Goal: Check status: Check status

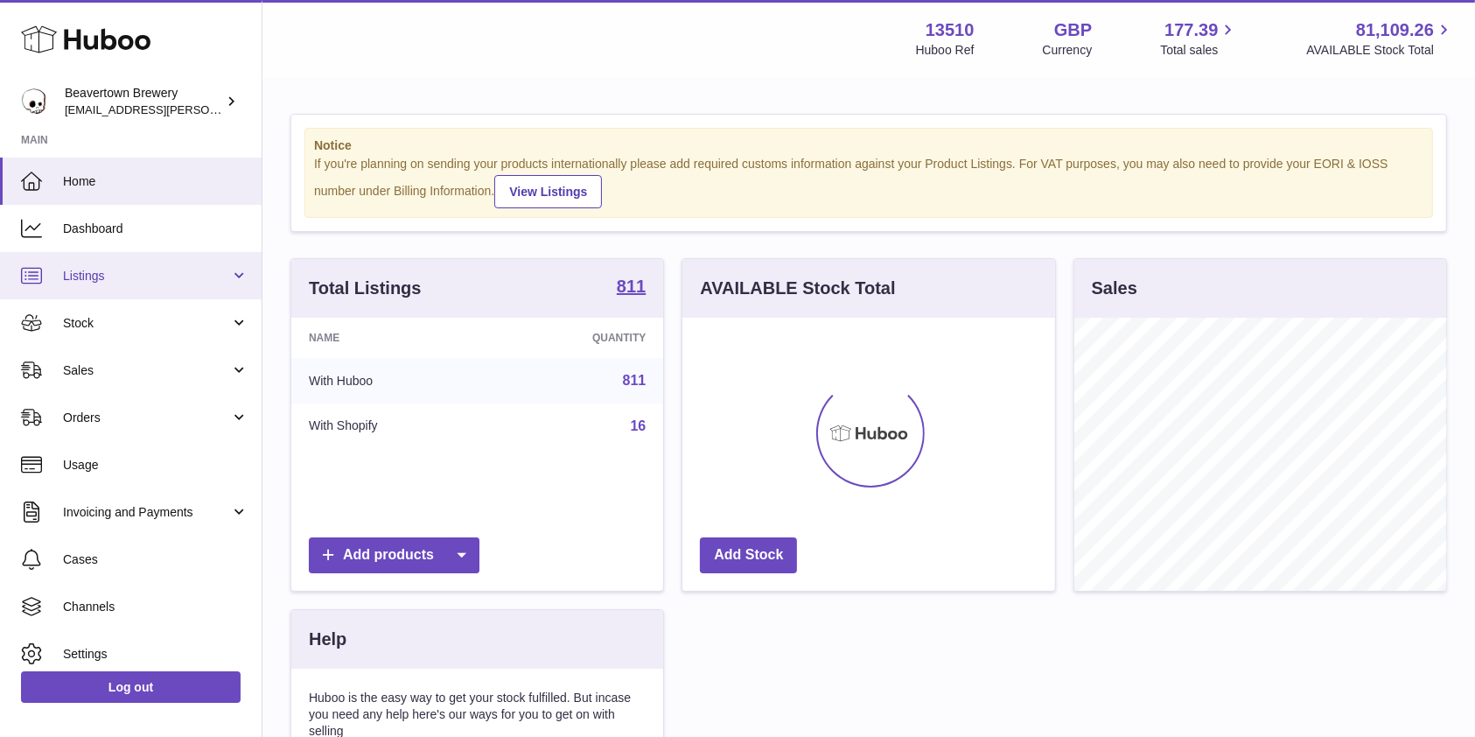
scroll to position [273, 372]
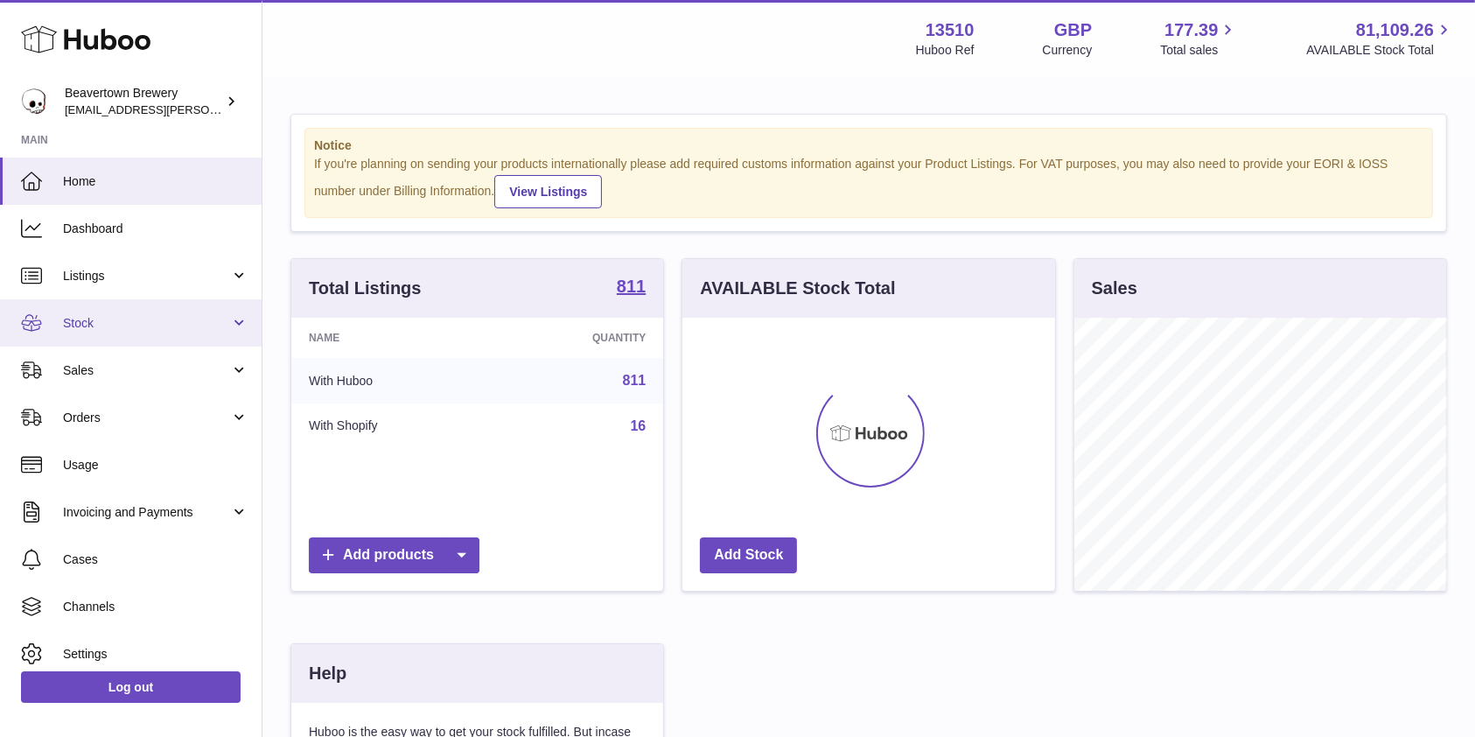
click at [84, 318] on span "Stock" at bounding box center [146, 323] width 167 height 17
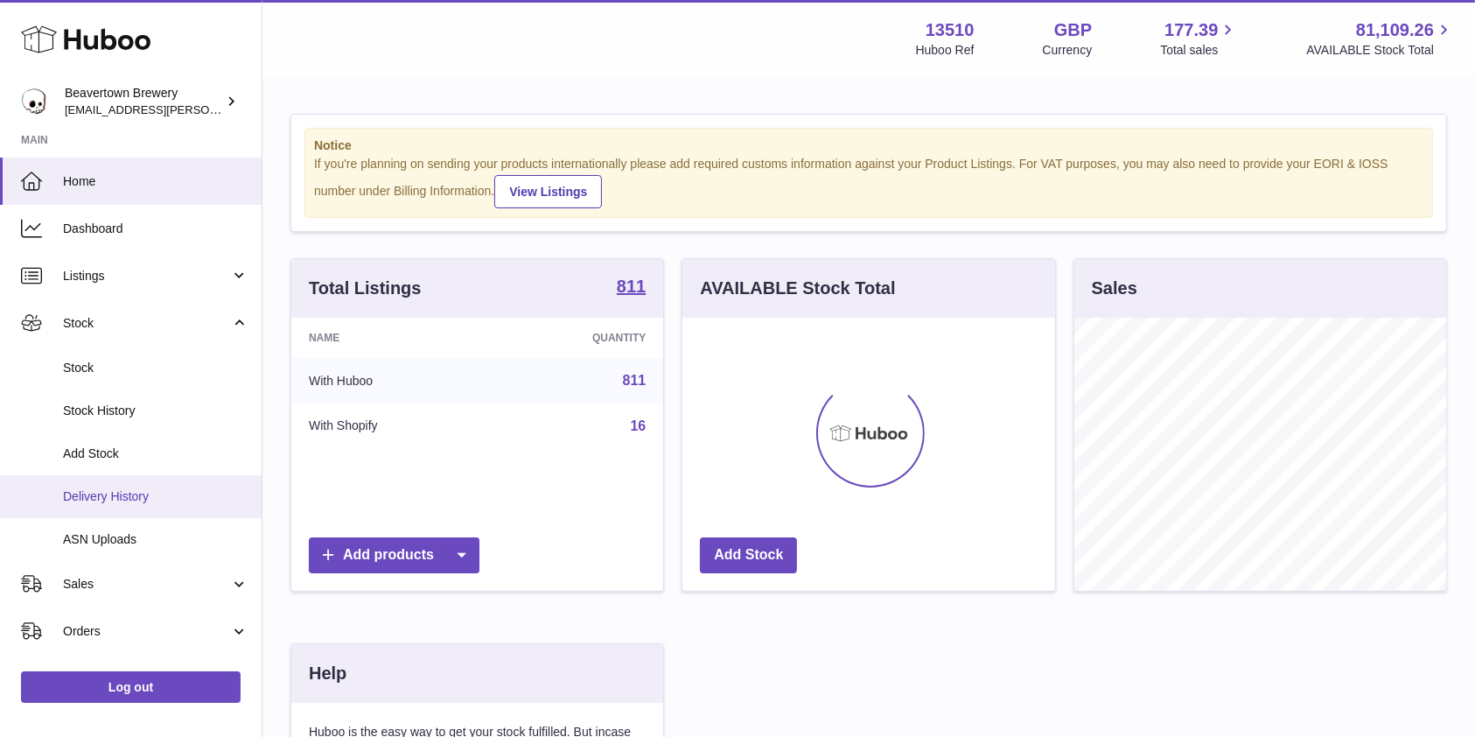
click at [84, 491] on span "Delivery History" at bounding box center [155, 496] width 185 height 17
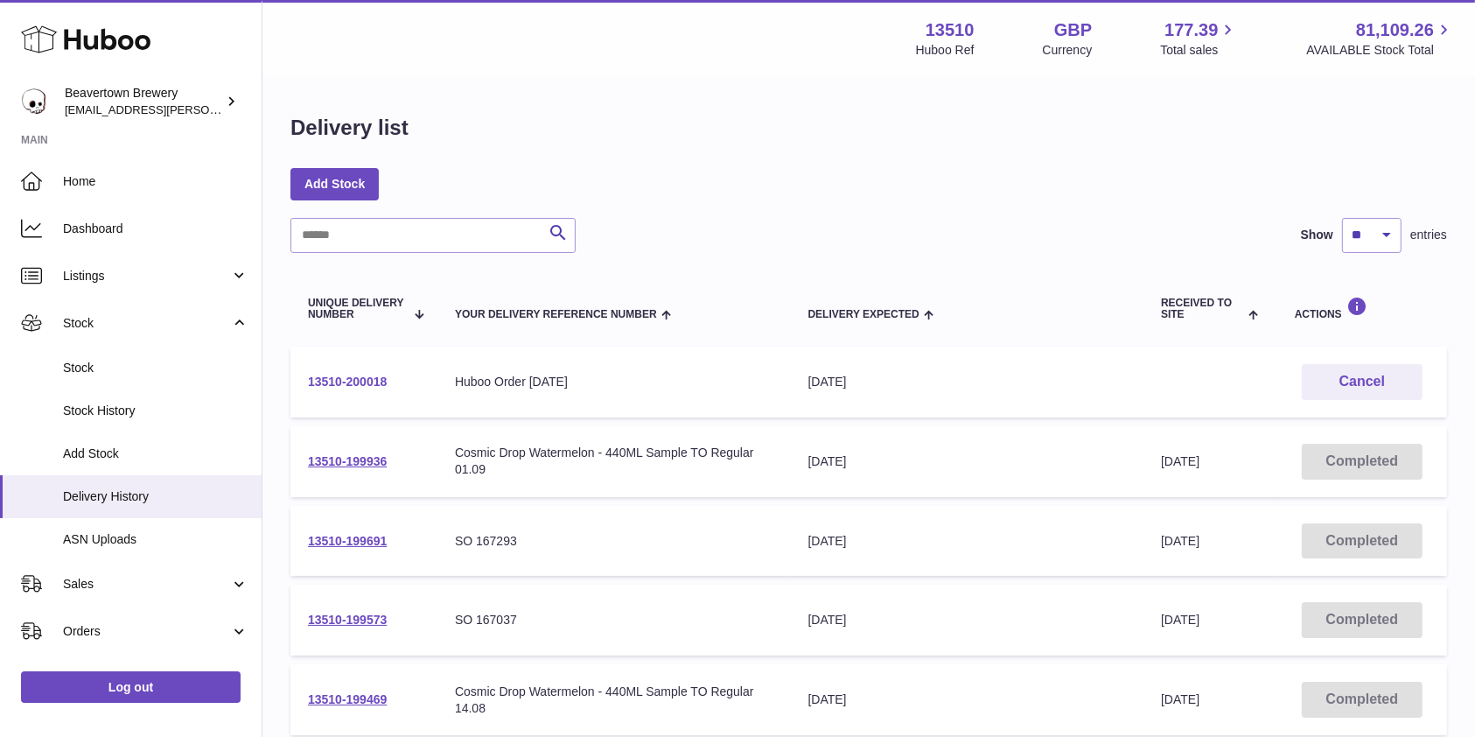
click at [370, 386] on link "13510-200018" at bounding box center [347, 381] width 79 height 14
click at [357, 528] on td "13510-199691" at bounding box center [363, 541] width 147 height 71
click at [356, 534] on link "13510-199691" at bounding box center [347, 541] width 79 height 14
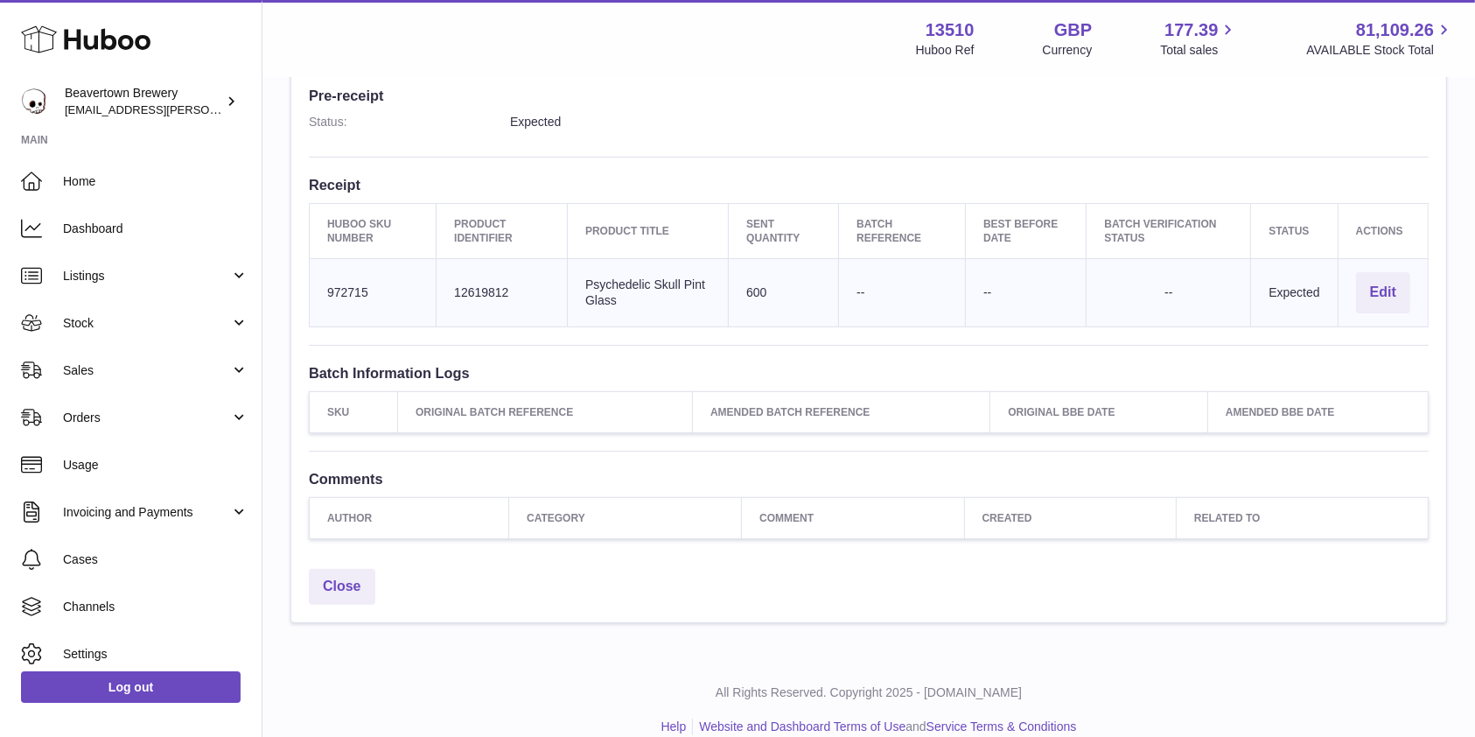
scroll to position [15, 0]
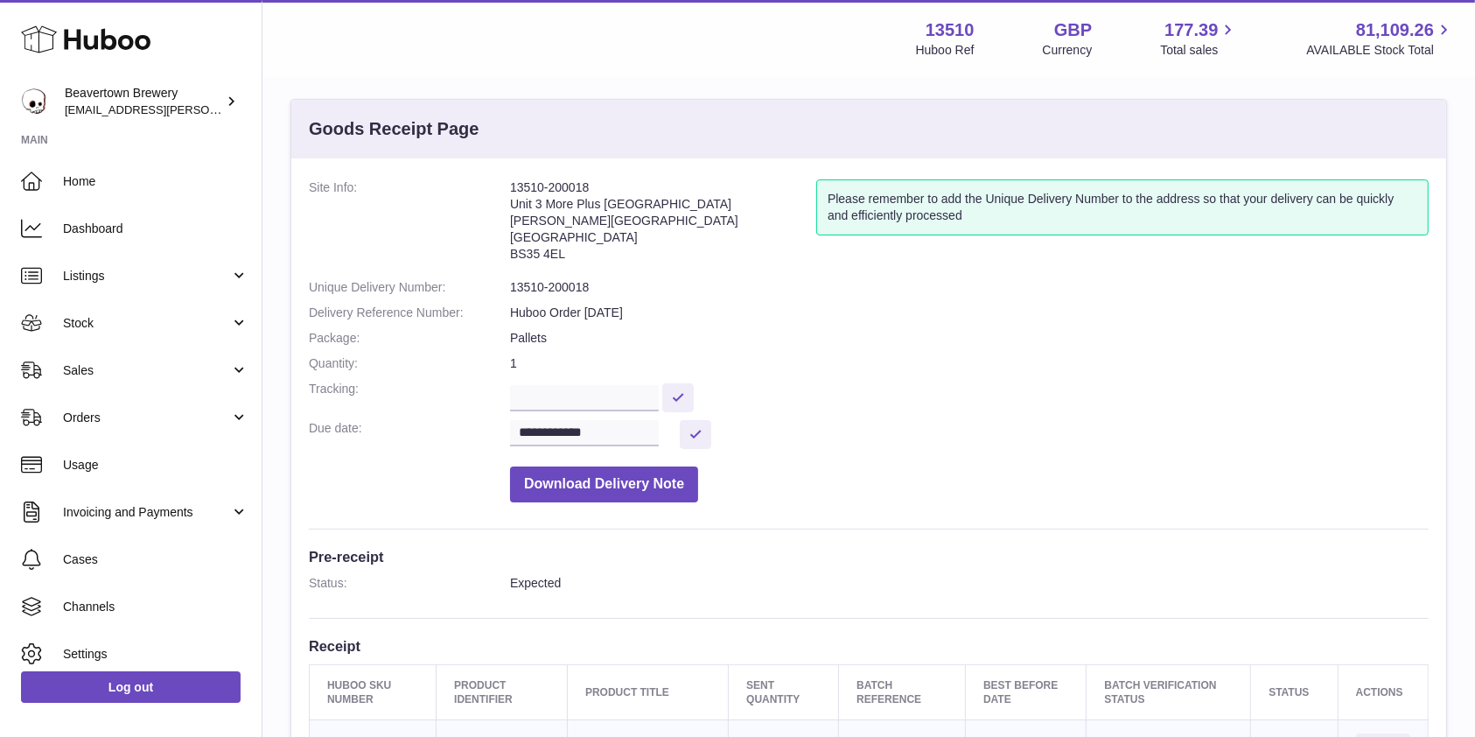
drag, startPoint x: 583, startPoint y: 250, endPoint x: 511, endPoint y: 259, distance: 73.1
click at [511, 259] on address "13510-200018 Unit 3 More Plus Central Park Hudson Avenue Severn Beach BS35 4EL" at bounding box center [663, 224] width 306 height 91
click at [524, 259] on address "13510-200018 Unit 3 More Plus Central Park Hudson Avenue Severn Beach BS35 4EL" at bounding box center [663, 224] width 306 height 91
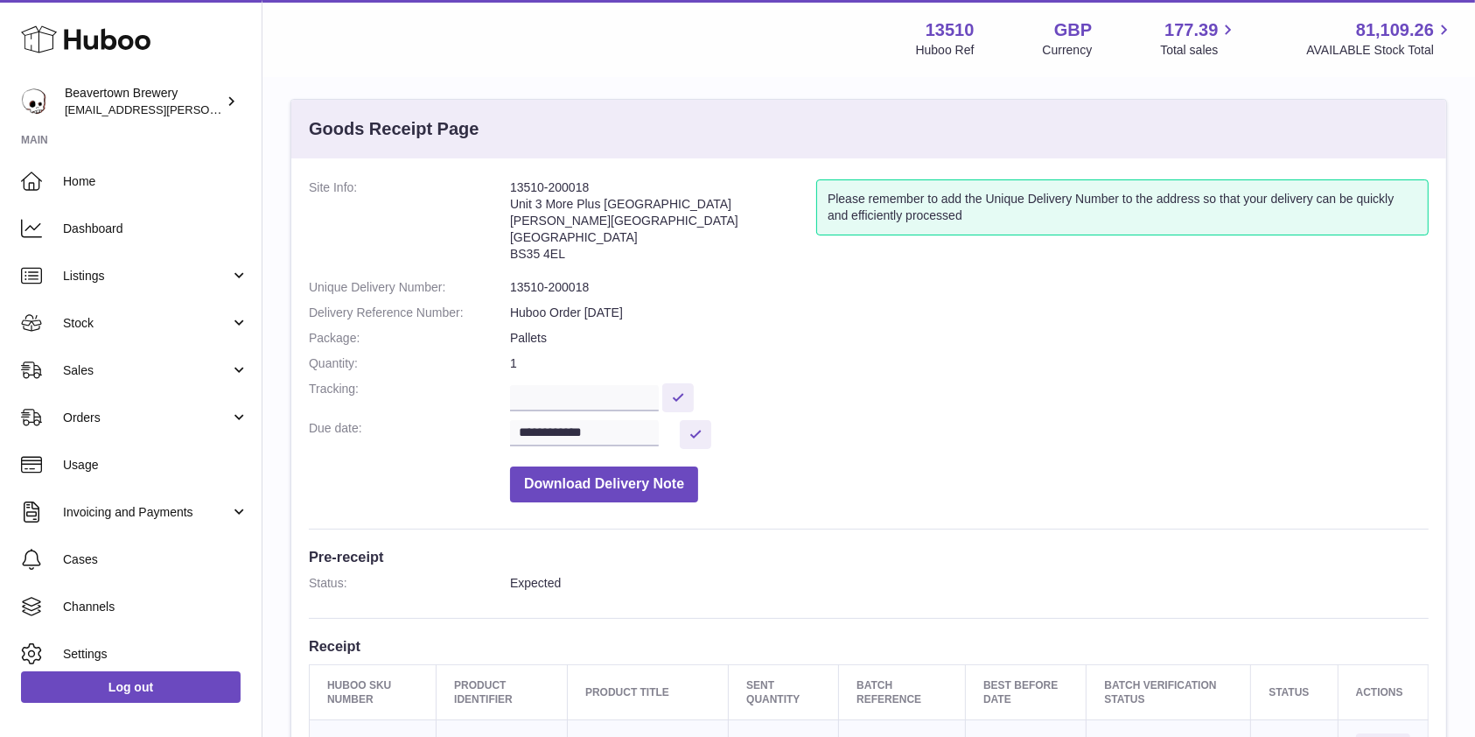
click at [524, 259] on address "13510-200018 Unit 3 More Plus Central Park Hudson Avenue Severn Beach BS35 4EL" at bounding box center [663, 224] width 306 height 91
drag, startPoint x: 524, startPoint y: 259, endPoint x: 532, endPoint y: 266, distance: 10.5
copy dd "BS35 4EL"
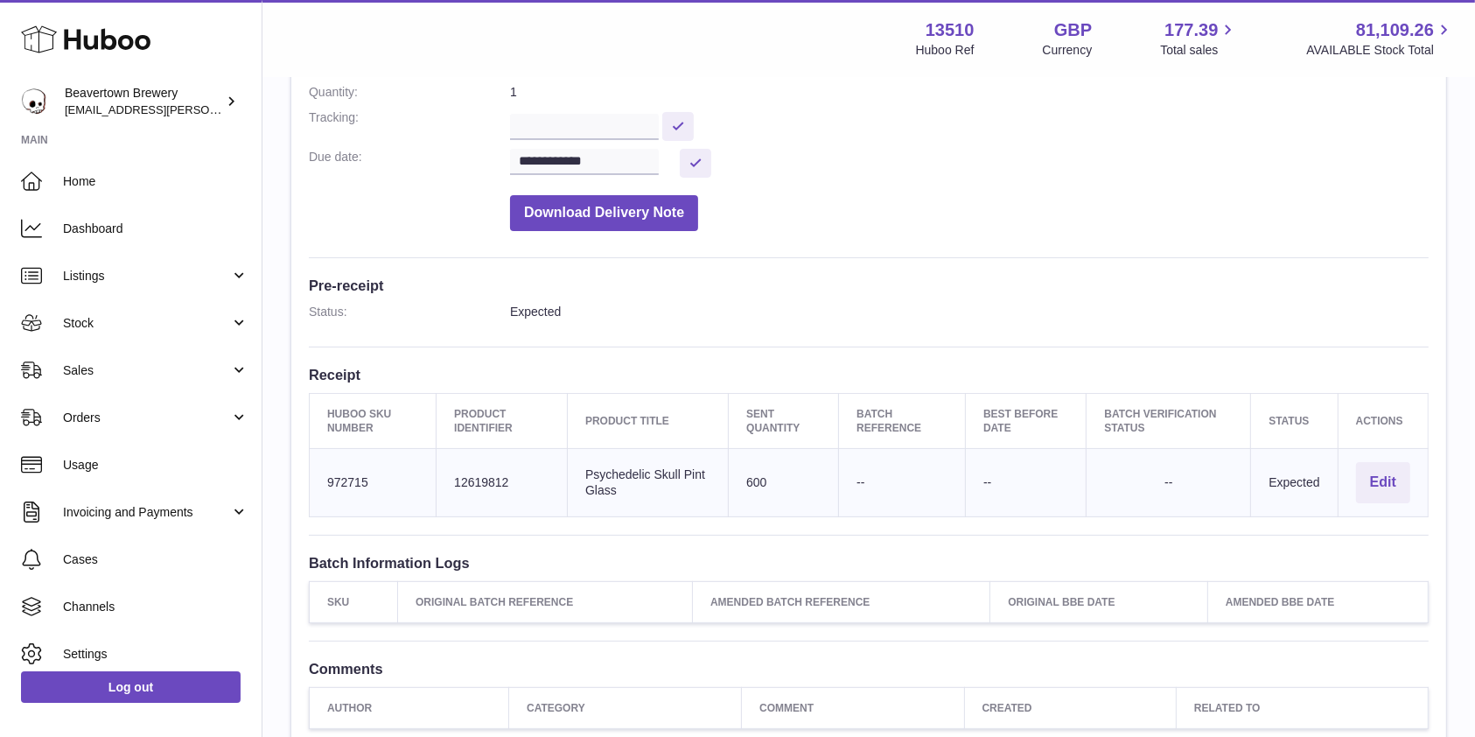
scroll to position [0, 0]
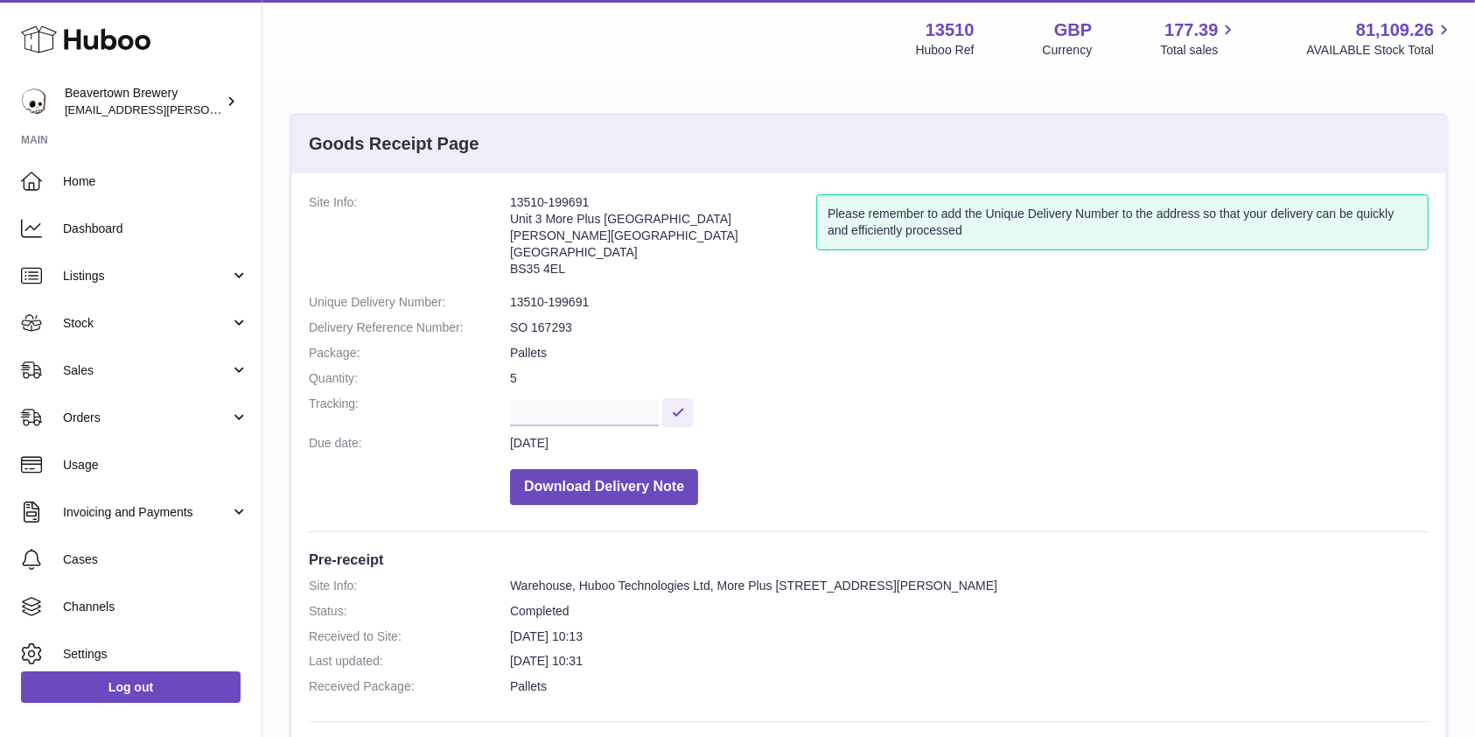
drag, startPoint x: 570, startPoint y: 279, endPoint x: 506, endPoint y: 272, distance: 65.1
click at [506, 272] on dl "Site Info: 13510-199691 Unit 3 More Plus Central Park Hudson Avenue Severn Beac…" at bounding box center [869, 353] width 1120 height 319
click at [518, 271] on address "13510-199691 Unit 3 More Plus Central Park Hudson Avenue Severn Beach BS35 4EL" at bounding box center [663, 239] width 306 height 91
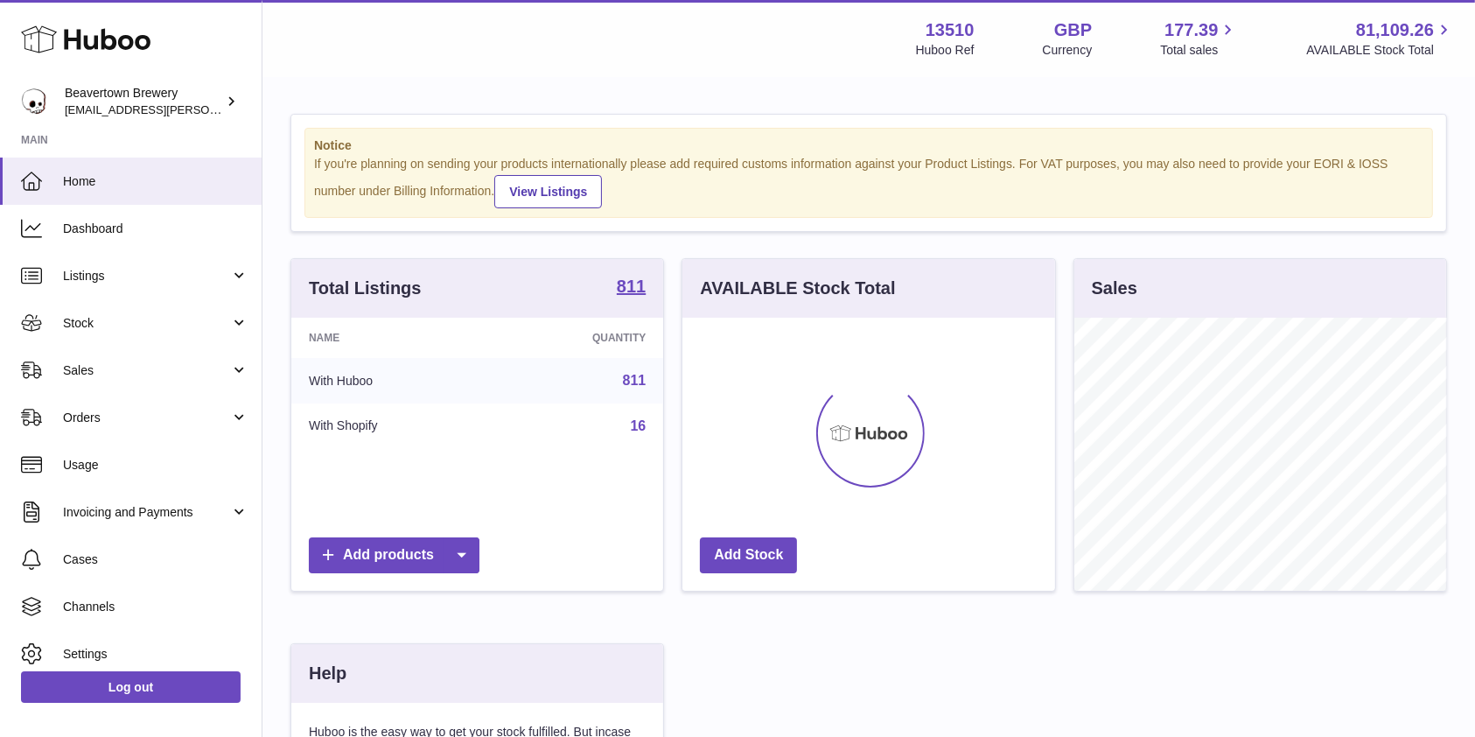
scroll to position [273, 372]
click at [154, 365] on span "Sales" at bounding box center [146, 370] width 167 height 17
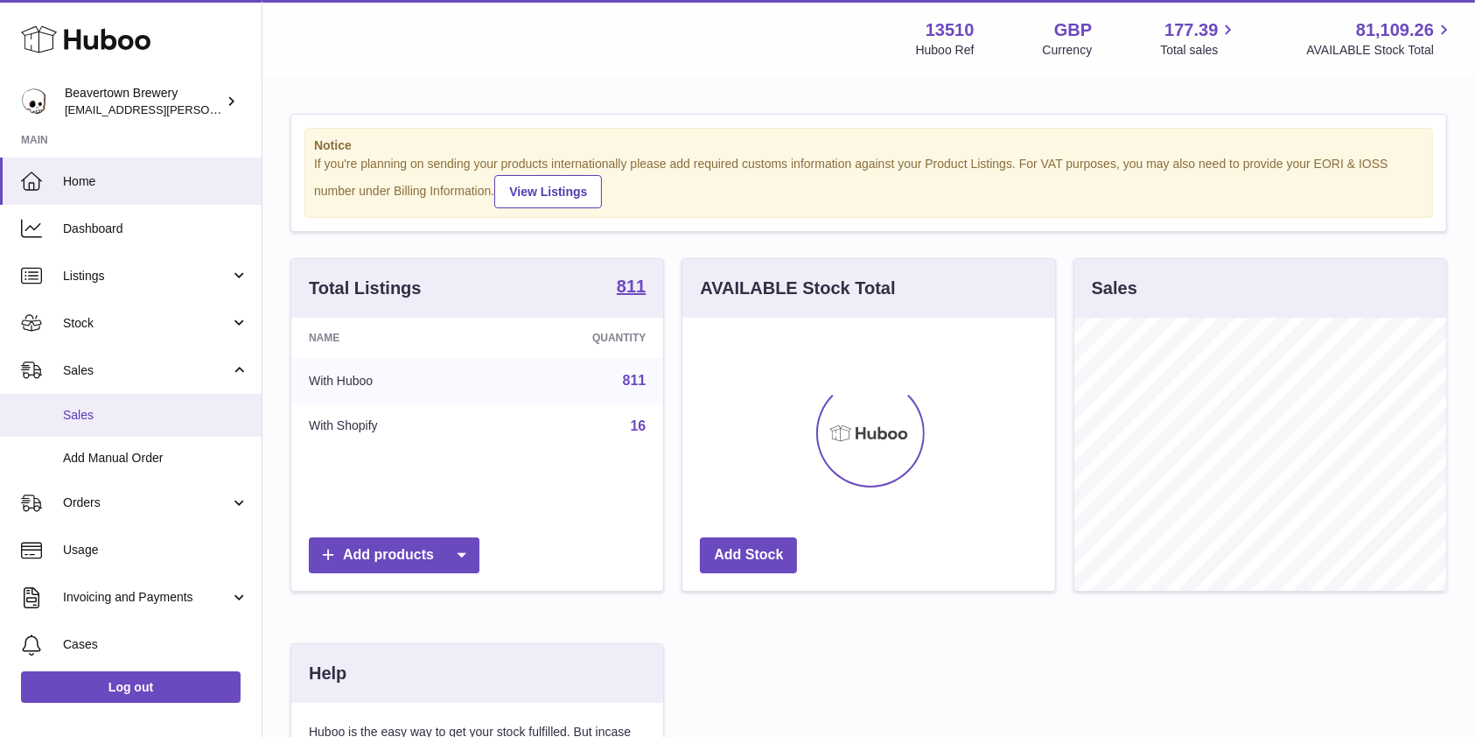
click at [124, 405] on link "Sales" at bounding box center [131, 415] width 262 height 43
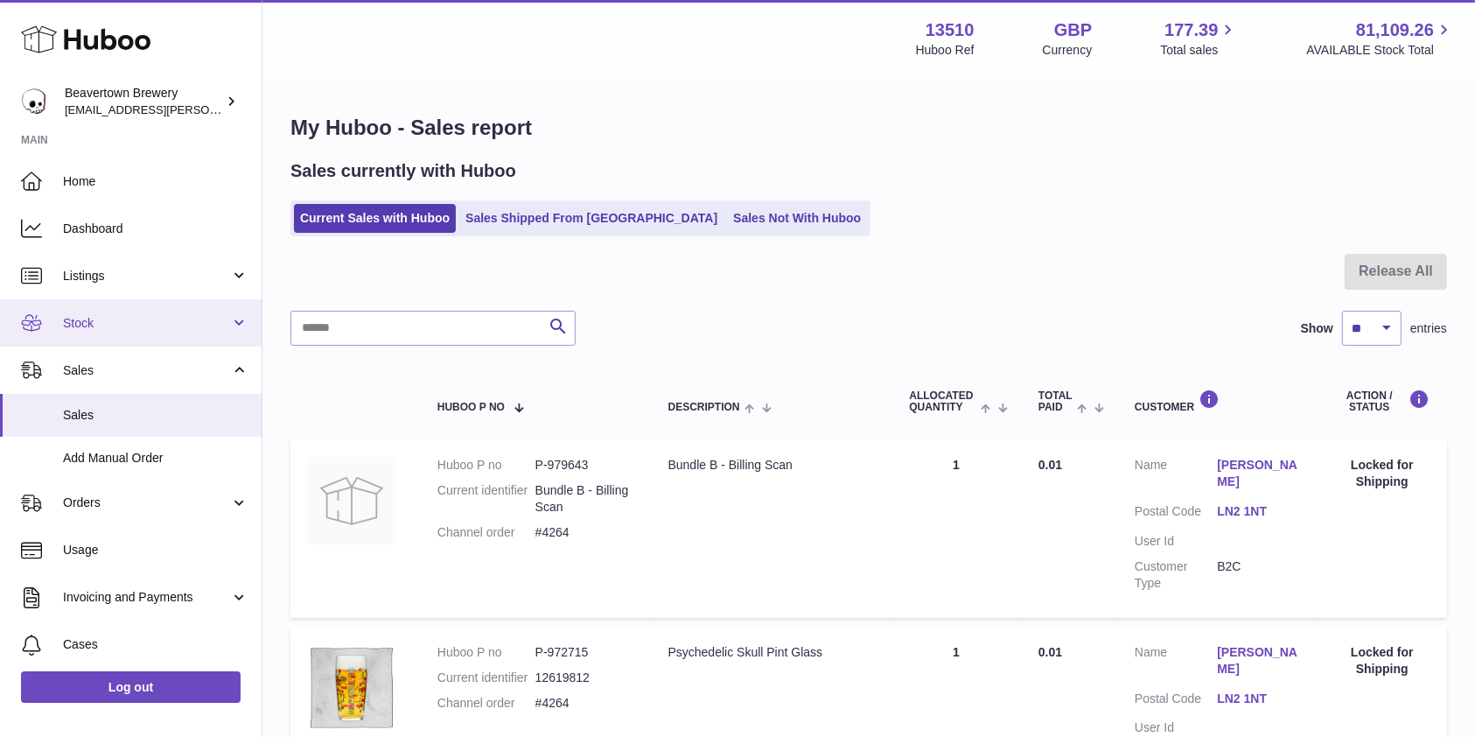
click at [143, 315] on span "Stock" at bounding box center [146, 323] width 167 height 17
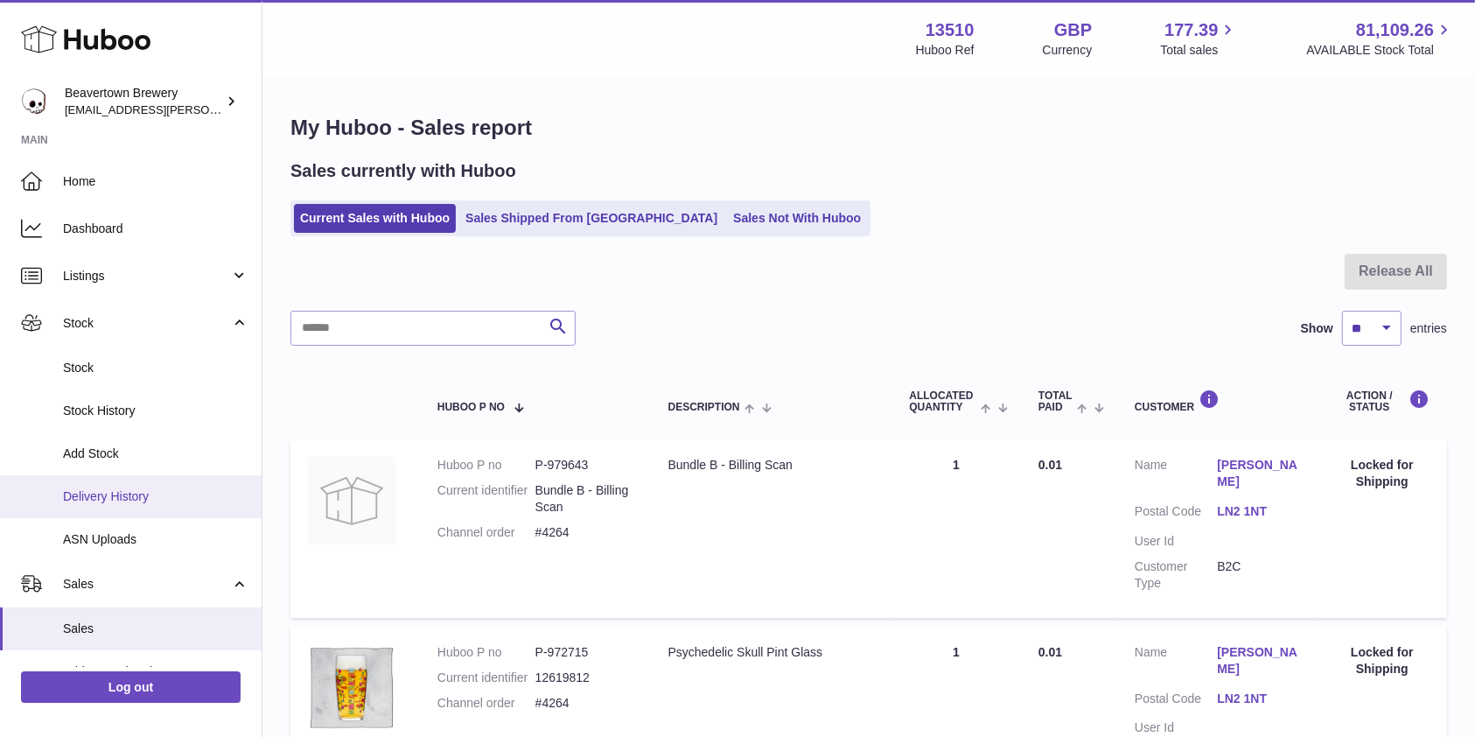
click at [126, 494] on span "Delivery History" at bounding box center [155, 496] width 185 height 17
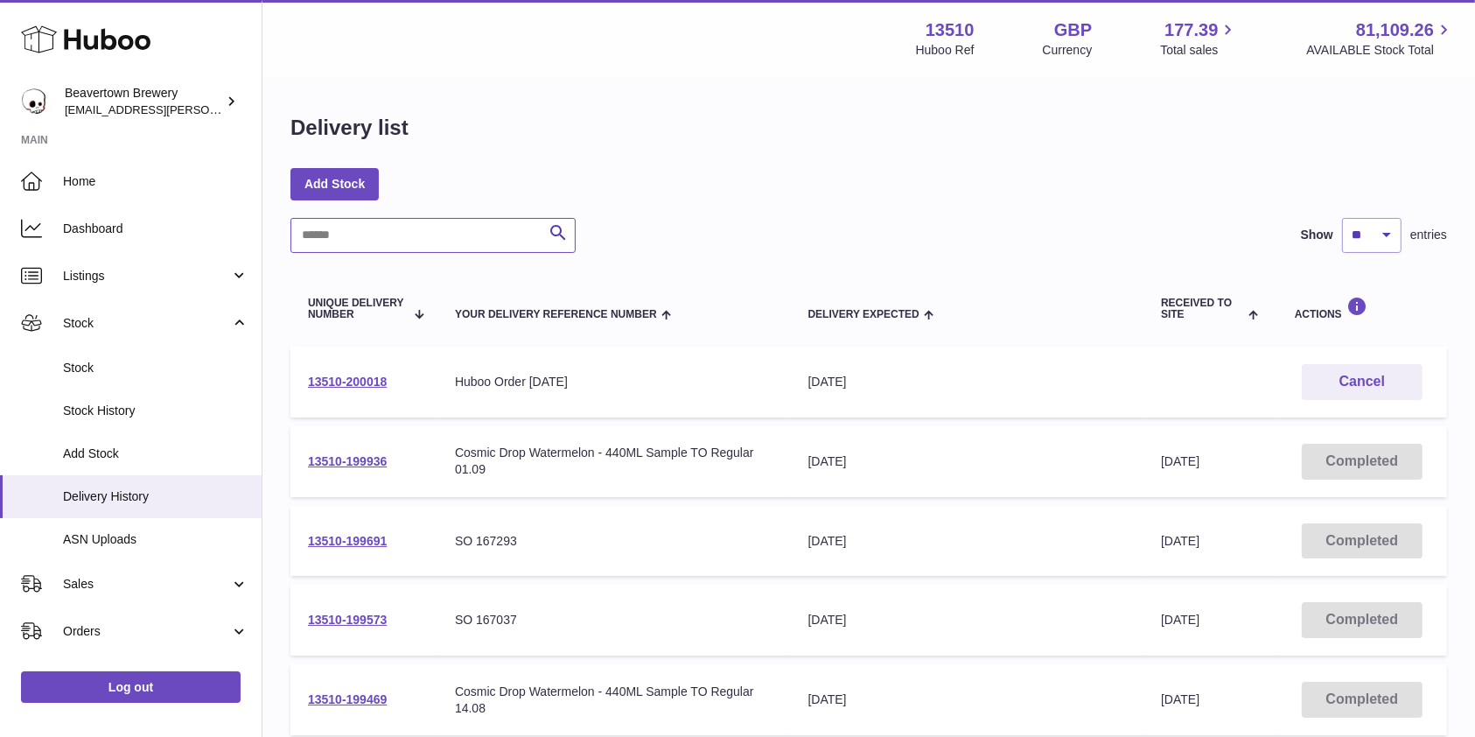
click at [466, 241] on input "text" at bounding box center [432, 235] width 285 height 35
paste input "******"
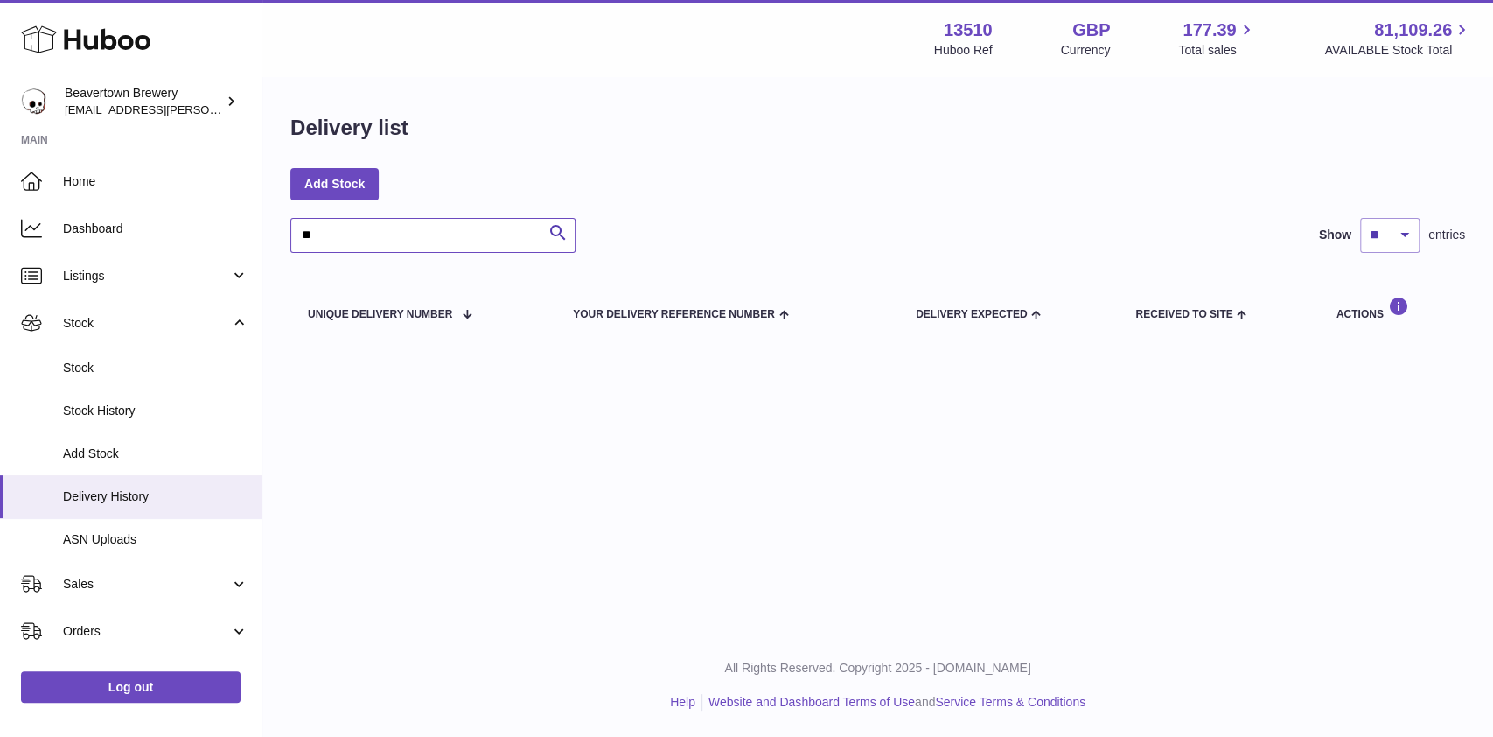
type input "*"
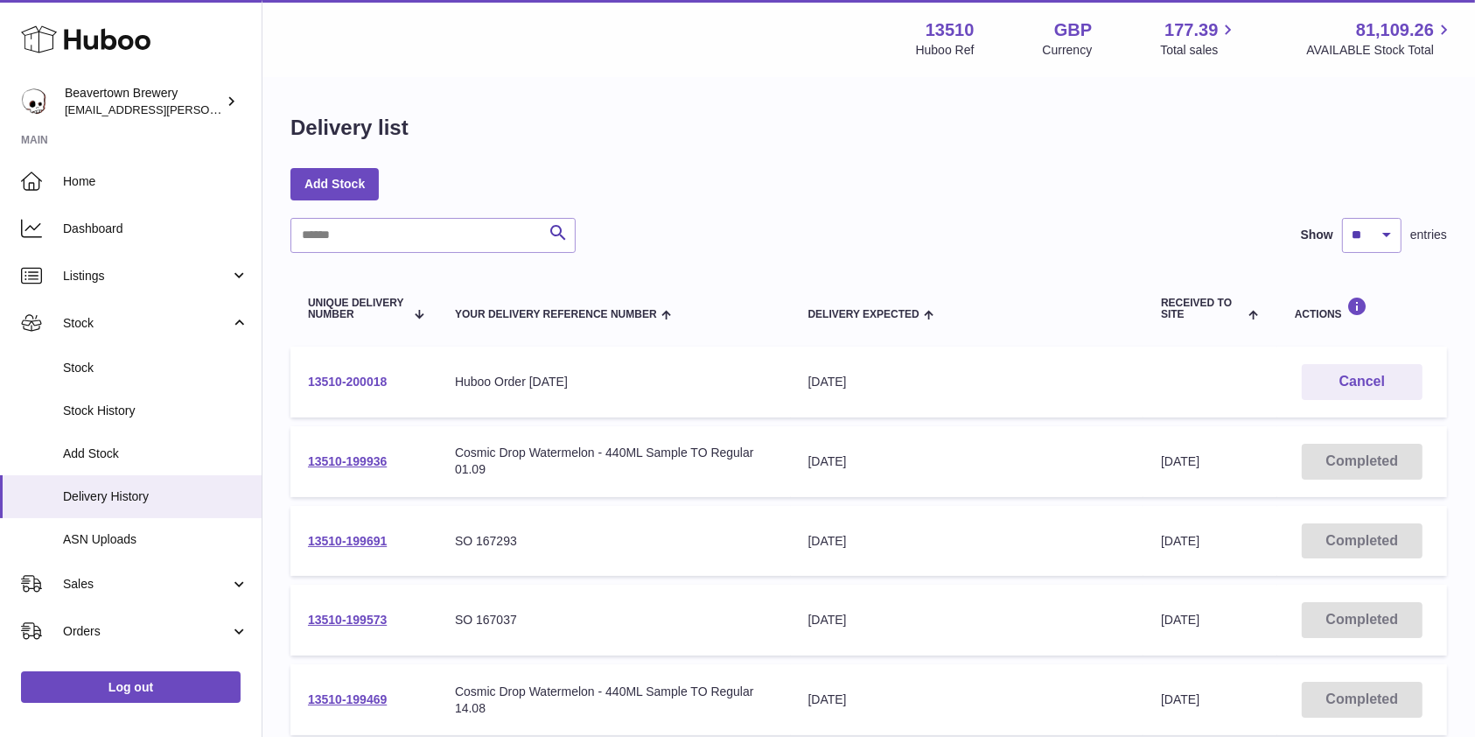
click at [371, 377] on link "13510-200018" at bounding box center [347, 381] width 79 height 14
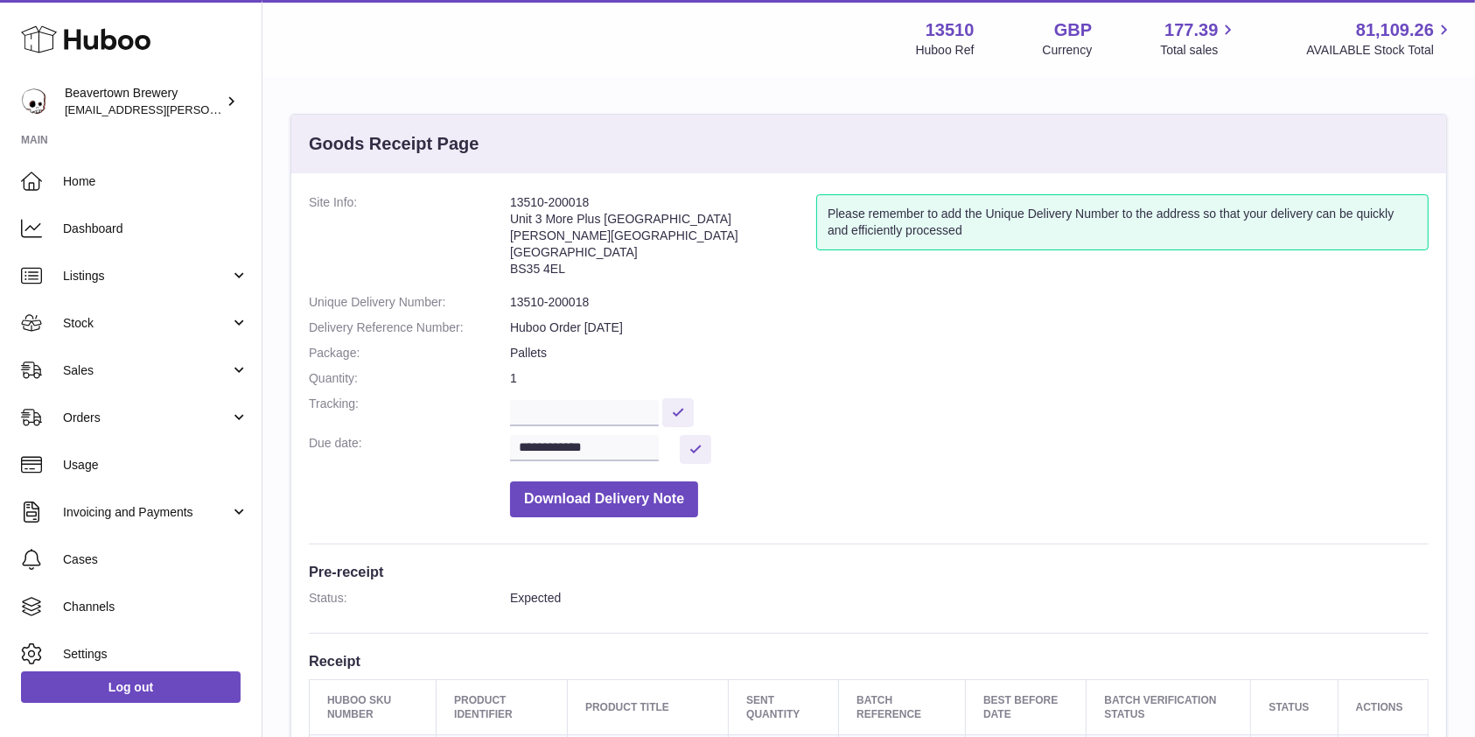
drag, startPoint x: 1466, startPoint y: 192, endPoint x: 1467, endPoint y: 327, distance: 135.6
click at [1467, 327] on div "**********" at bounding box center [868, 606] width 1212 height 1055
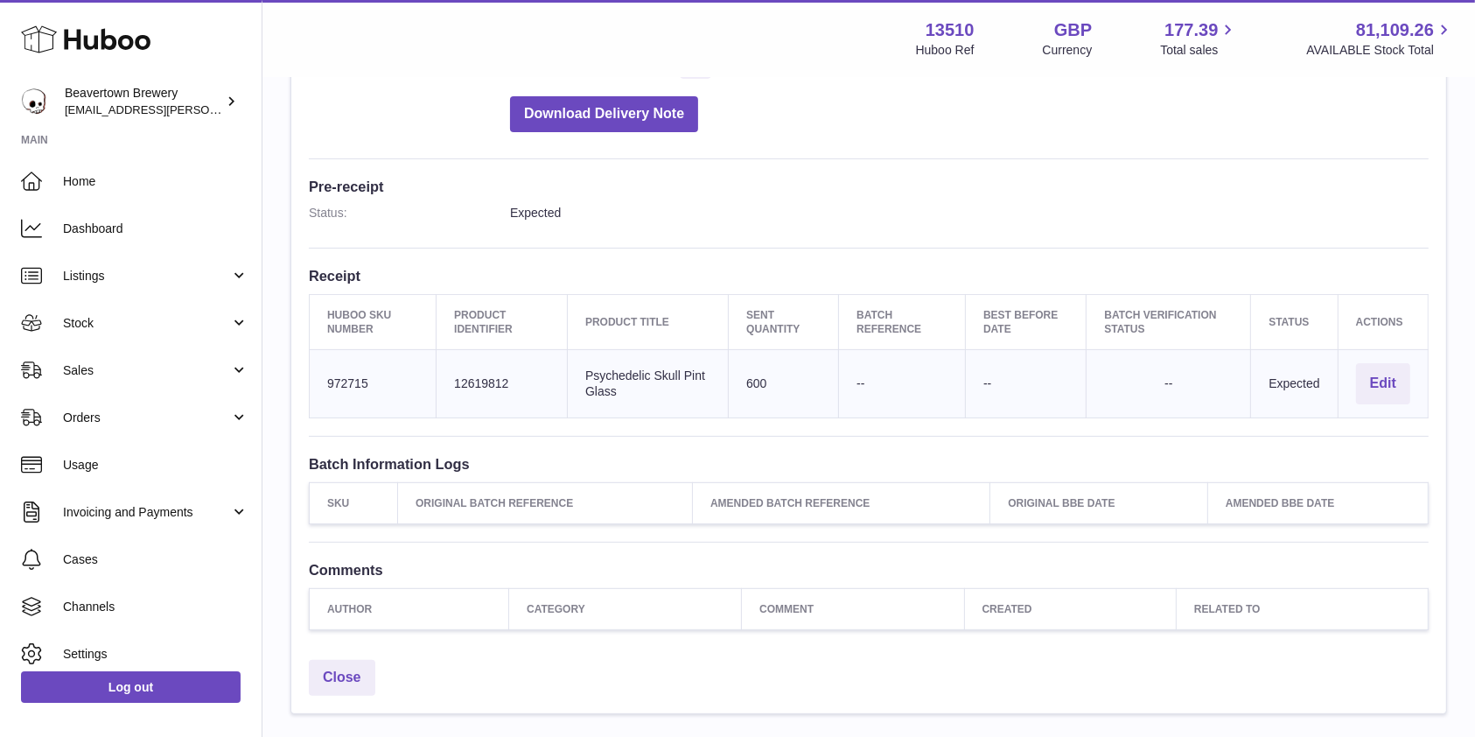
scroll to position [408, 0]
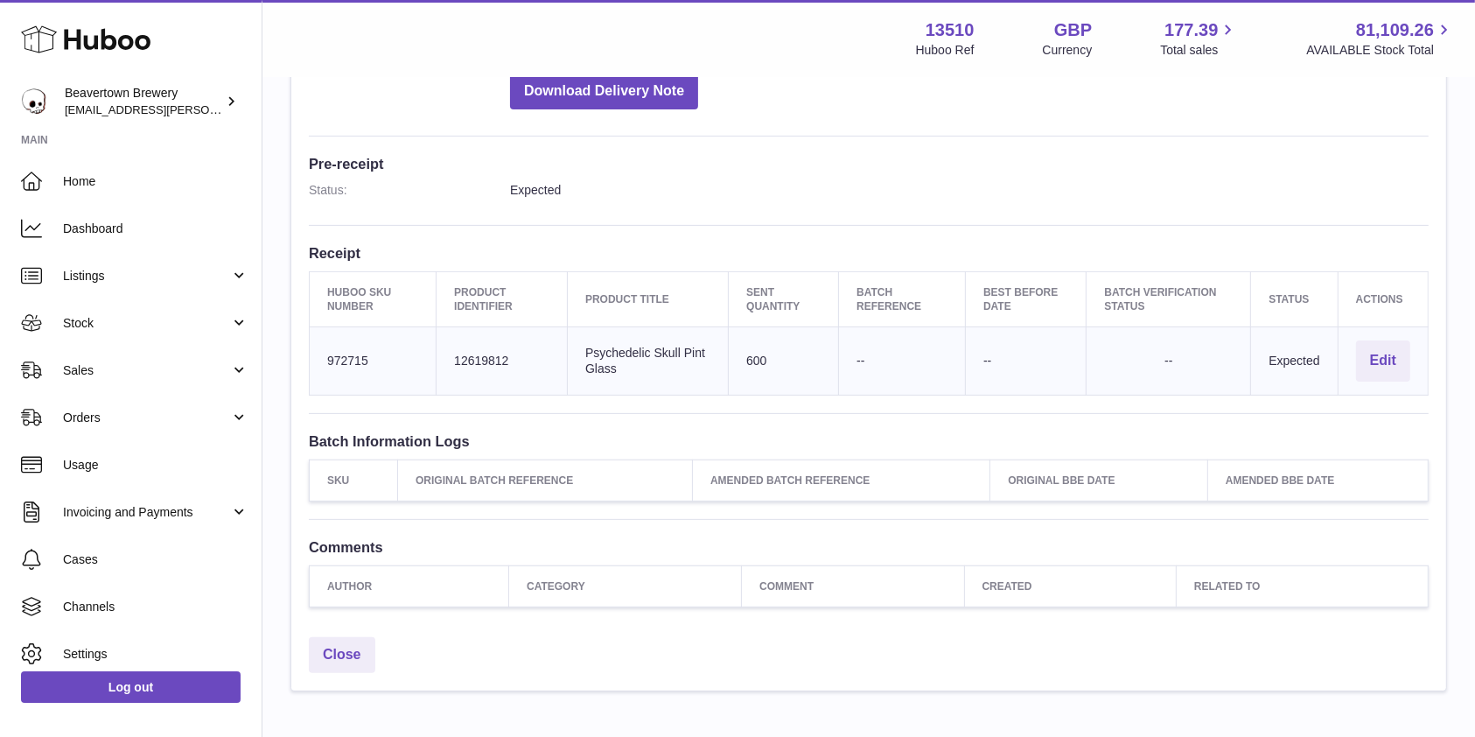
click at [847, 234] on div "**********" at bounding box center [868, 197] width 1155 height 863
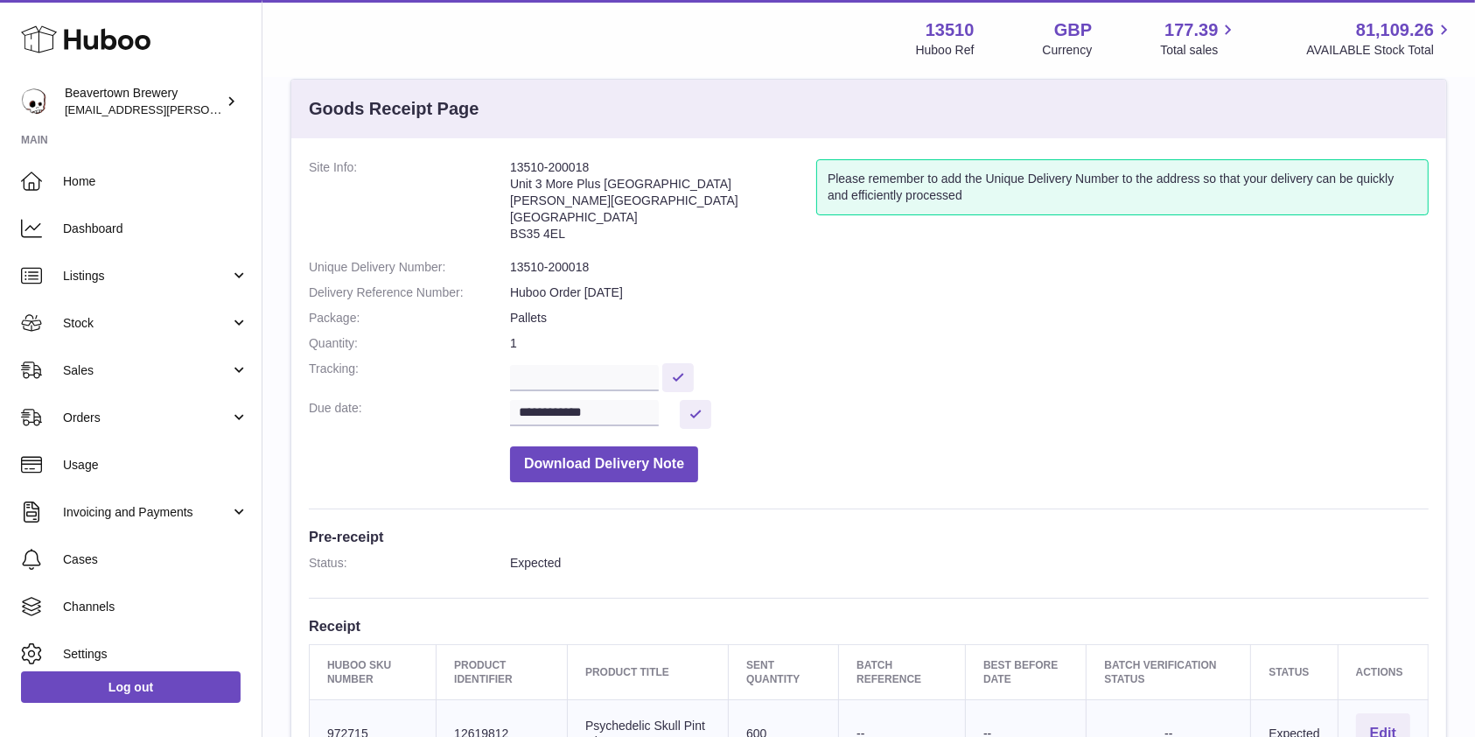
scroll to position [0, 0]
